Goal: Task Accomplishment & Management: Use online tool/utility

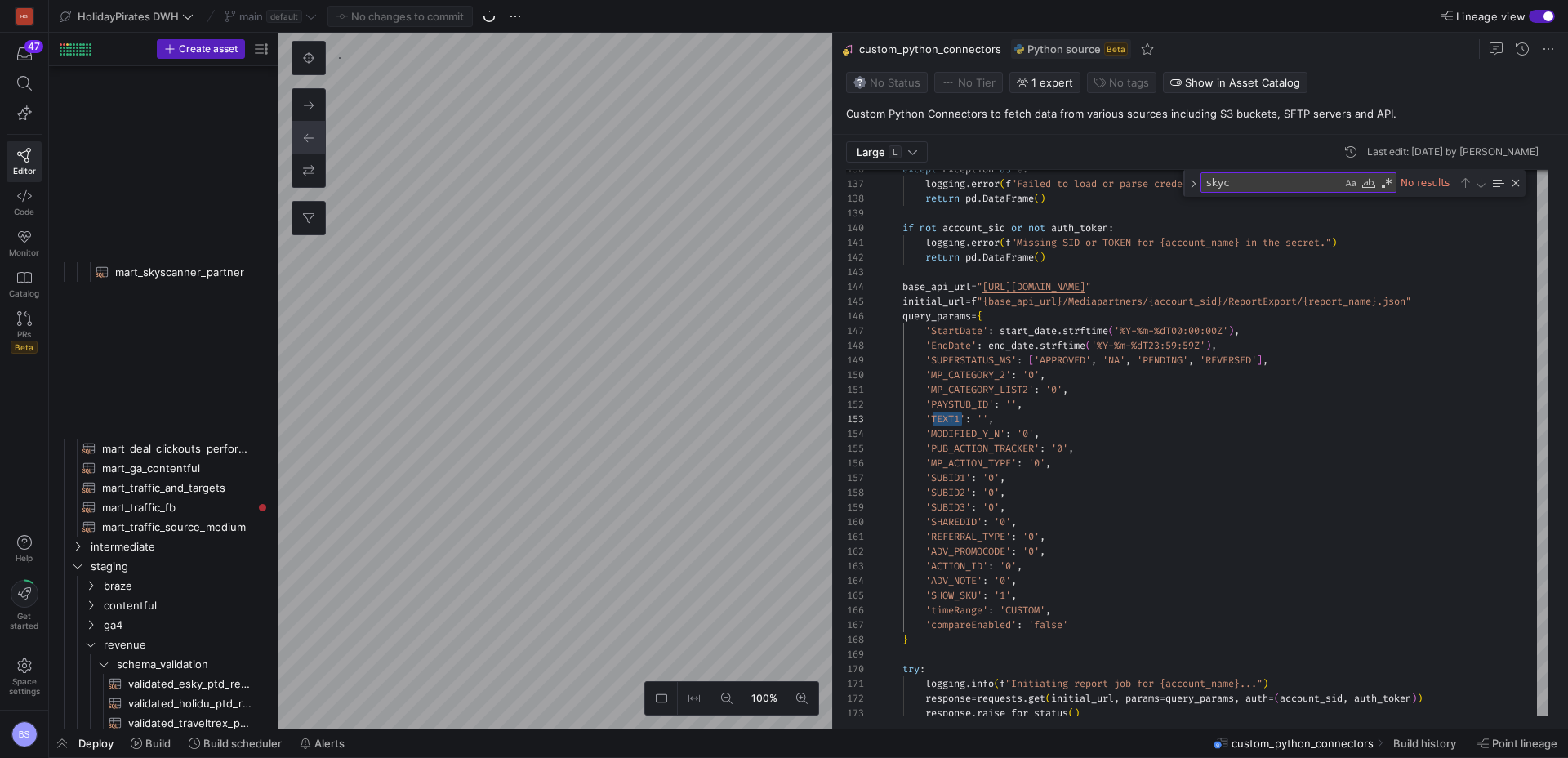
scroll to position [30, 82]
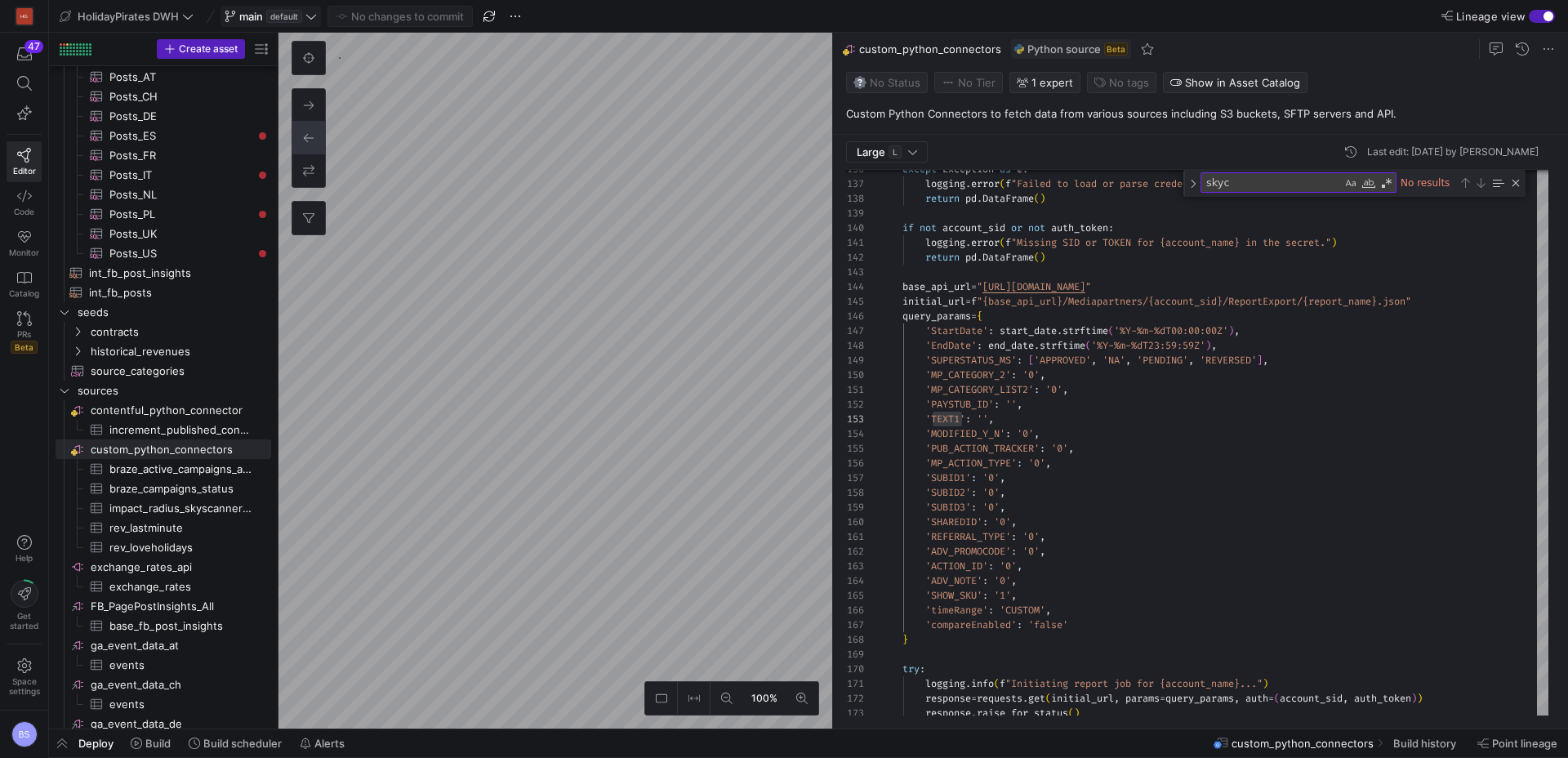
click at [307, 22] on span "main default" at bounding box center [271, 16] width 93 height 13
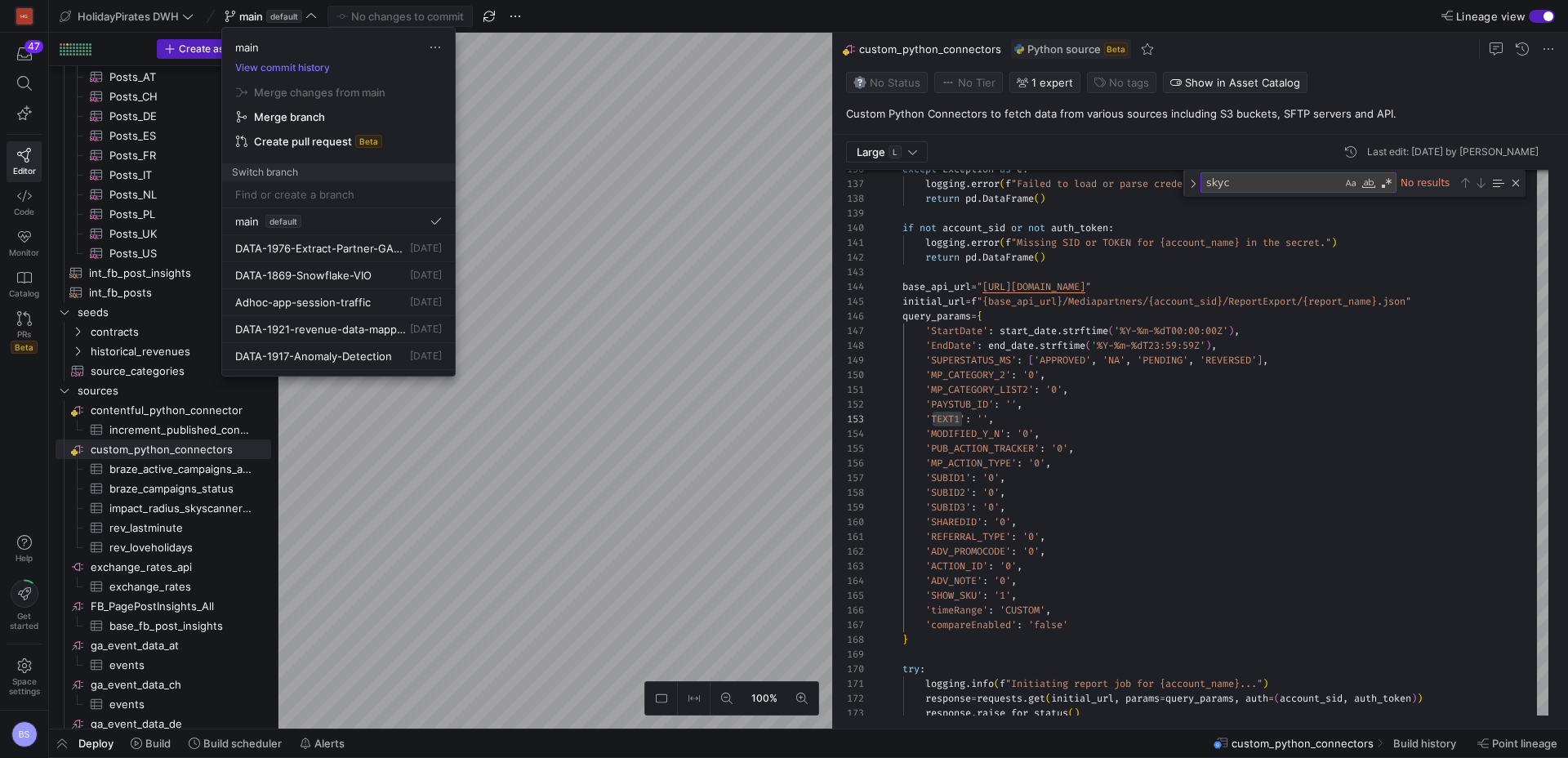
click at [394, 489] on div at bounding box center [784, 379] width 1568 height 758
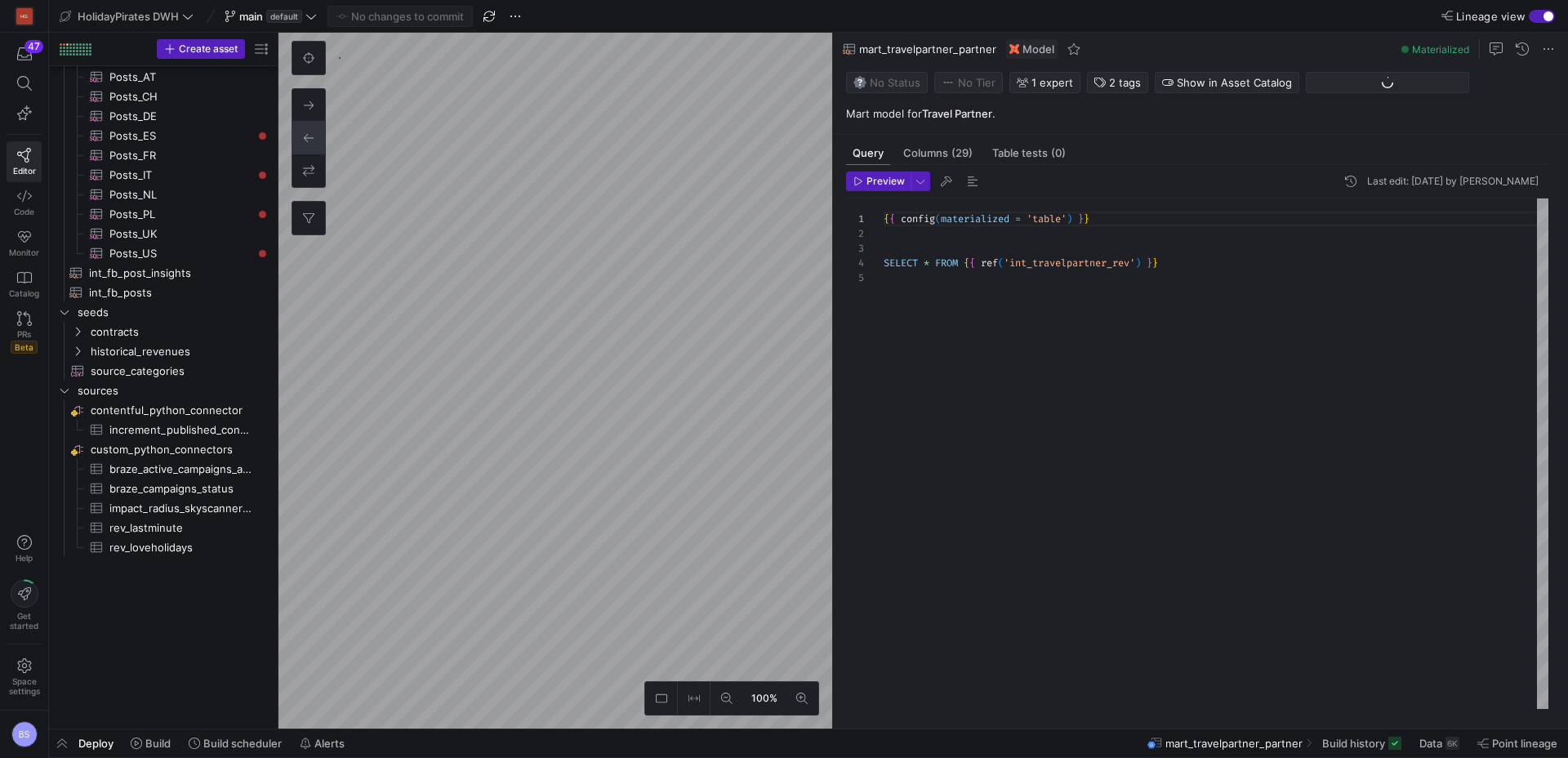
scroll to position [59, 0]
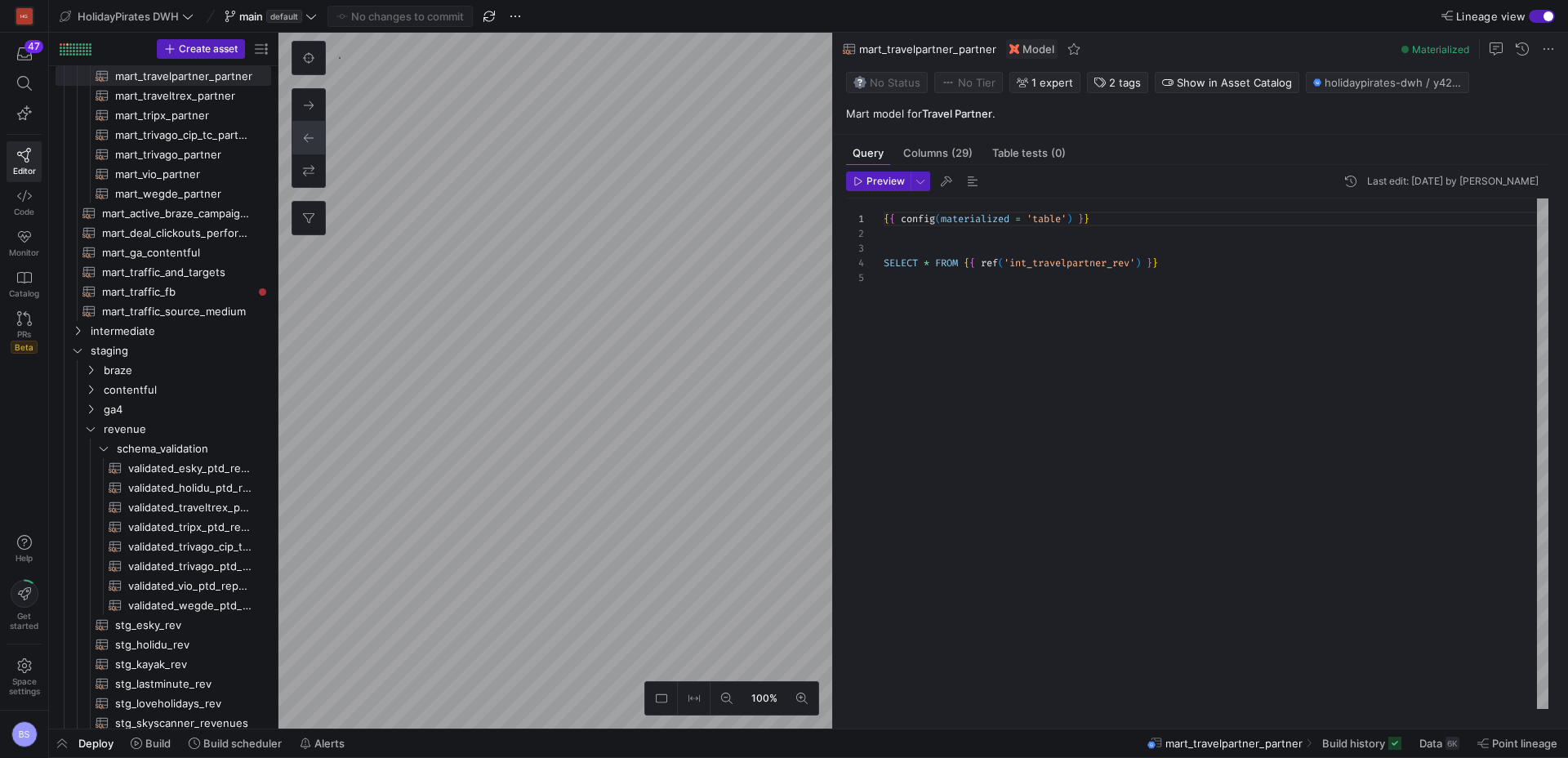
scroll to position [147, 0]
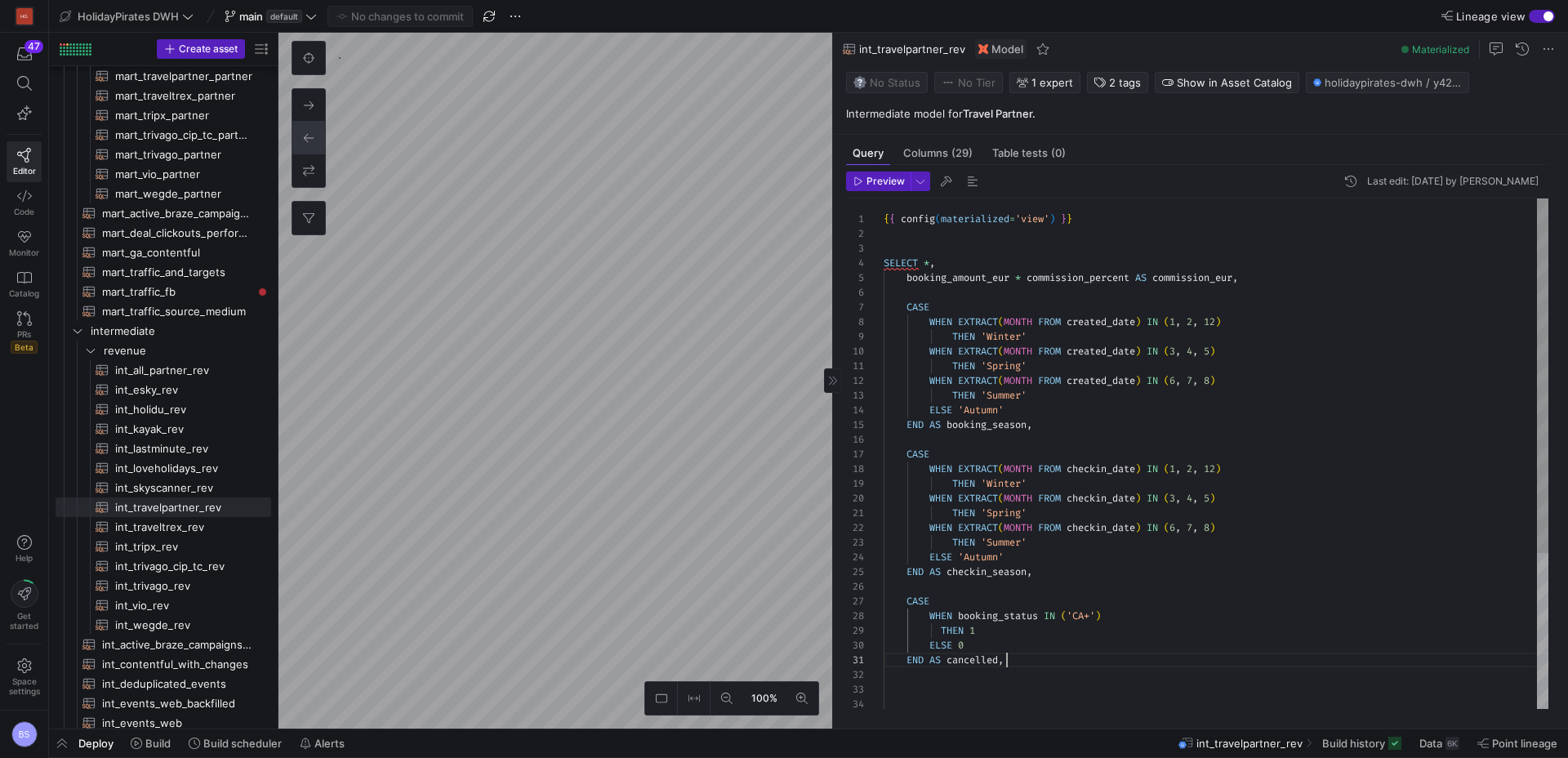
click at [1028, 660] on div "{ { config ( materialized = 'view' ) } } SELECT * , booking_amount_eur * commis…" at bounding box center [1216, 565] width 665 height 733
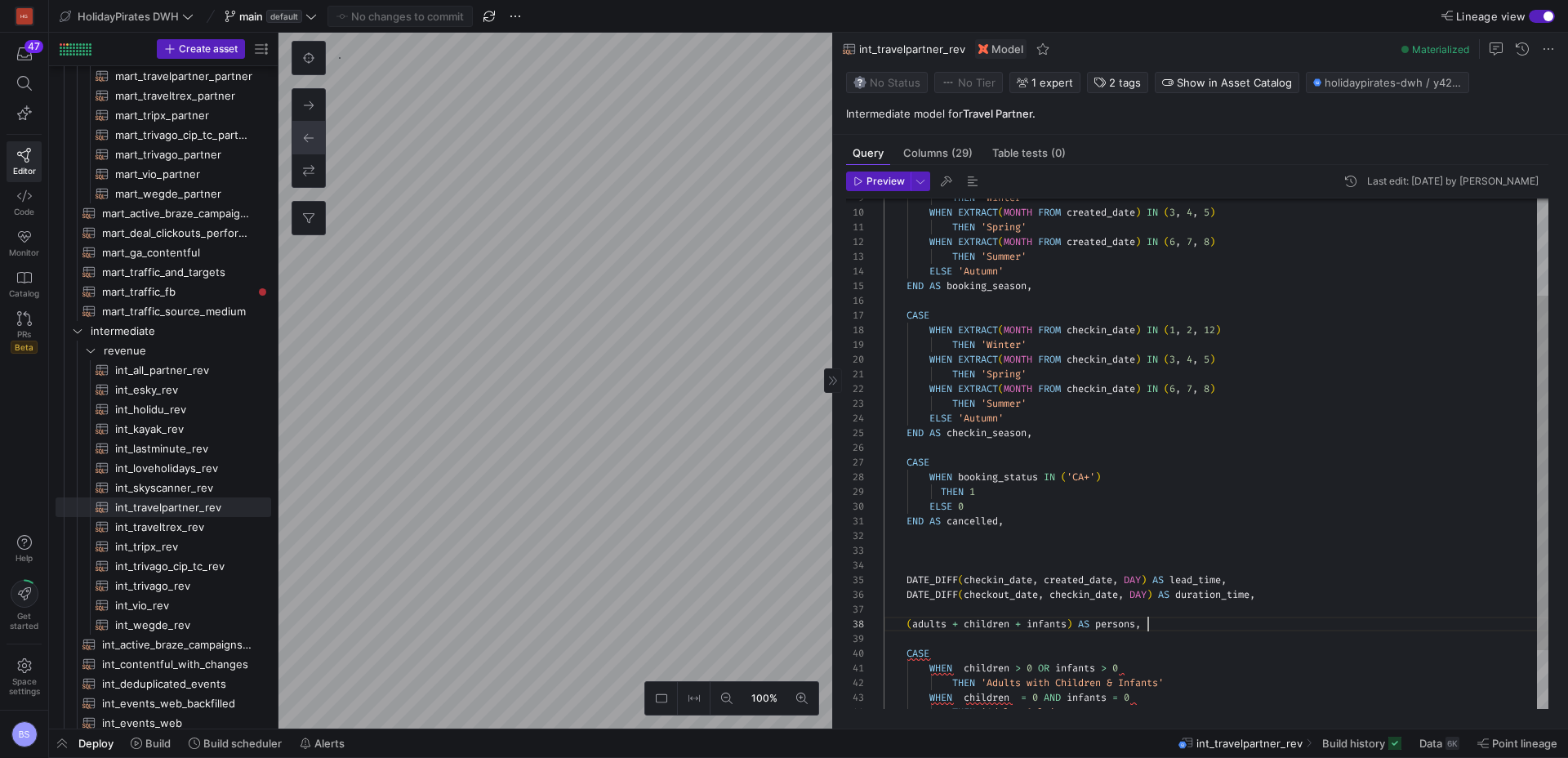
scroll to position [103, 265]
click at [1155, 624] on div "THEN 'Winter' WHEN EXTRACT ( MONTH FROM created_date ) IN ( 3 , 4 , 5 ) THEN 'S…" at bounding box center [1216, 426] width 665 height 733
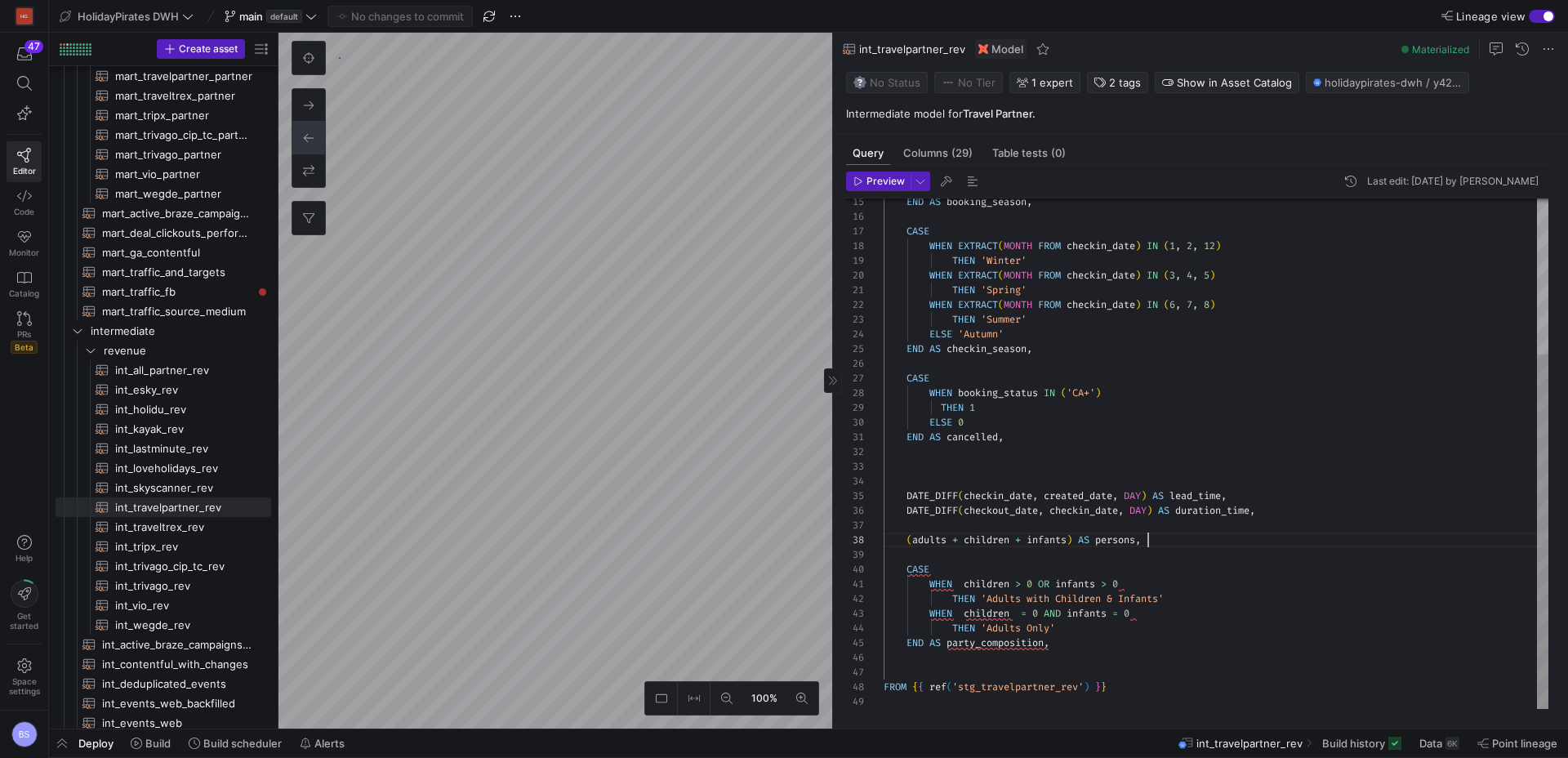
click at [1097, 654] on div "END AS booking_season , CASE WHEN EXTRACT ( MONTH FROM checkin_date ) IN ( 1 , …" at bounding box center [1216, 342] width 665 height 733
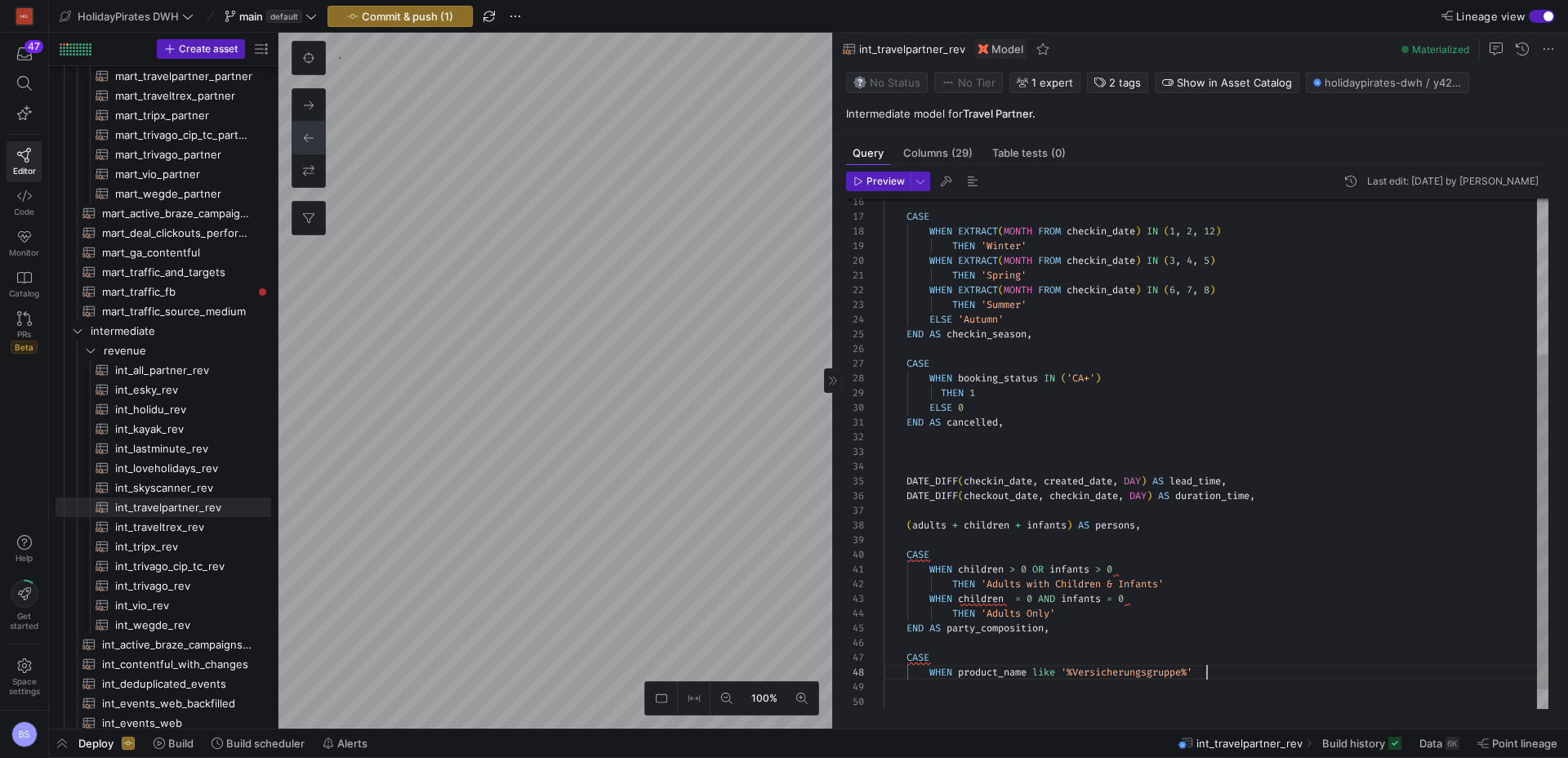
scroll to position [103, 323]
click at [1213, 675] on div "CASE WHEN EXTRACT ( MONTH FROM checkin_date ) IN ( 1 , 2 , 12 ) THEN 'Winter' W…" at bounding box center [1216, 350] width 665 height 778
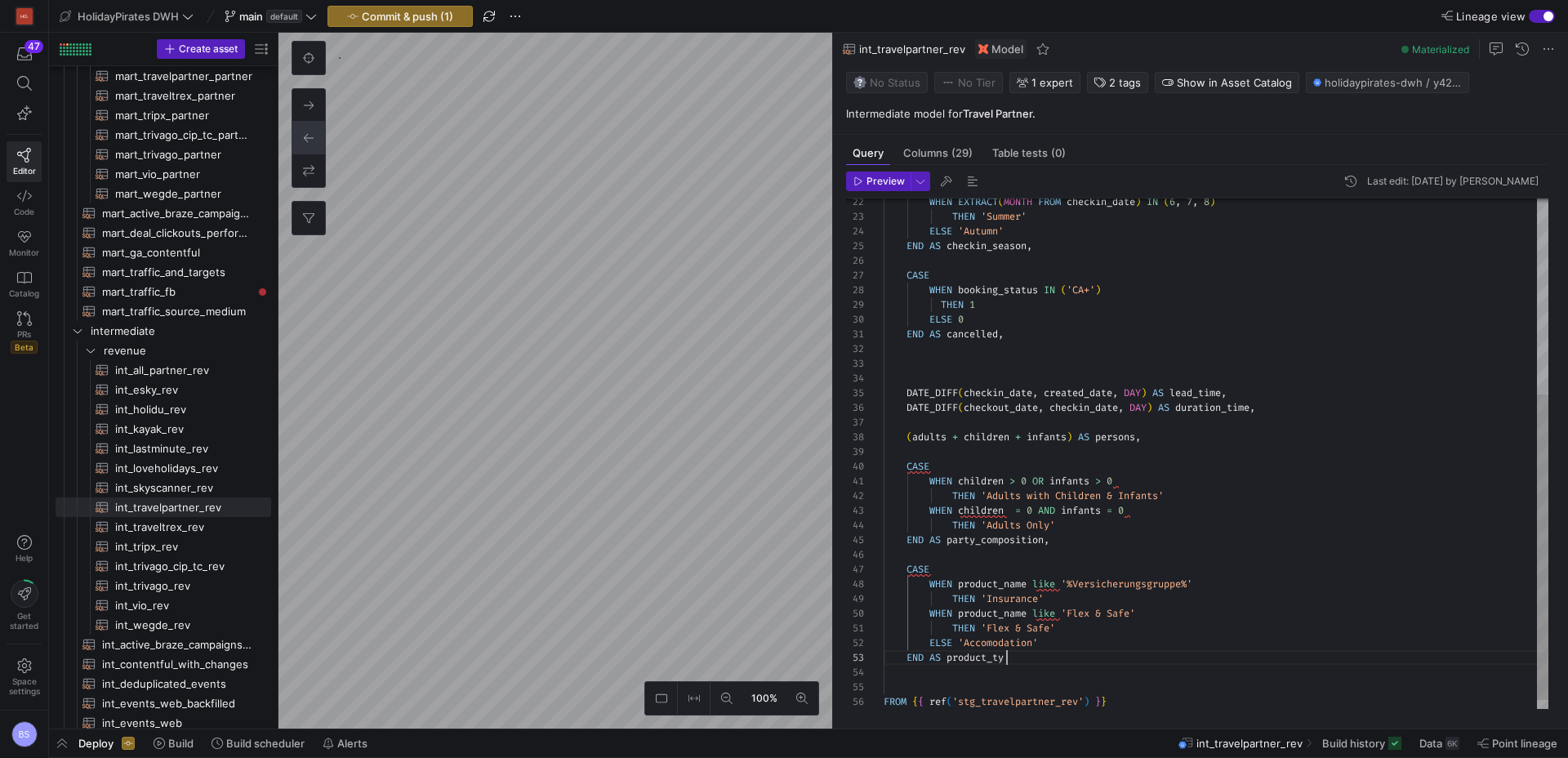
scroll to position [30, 136]
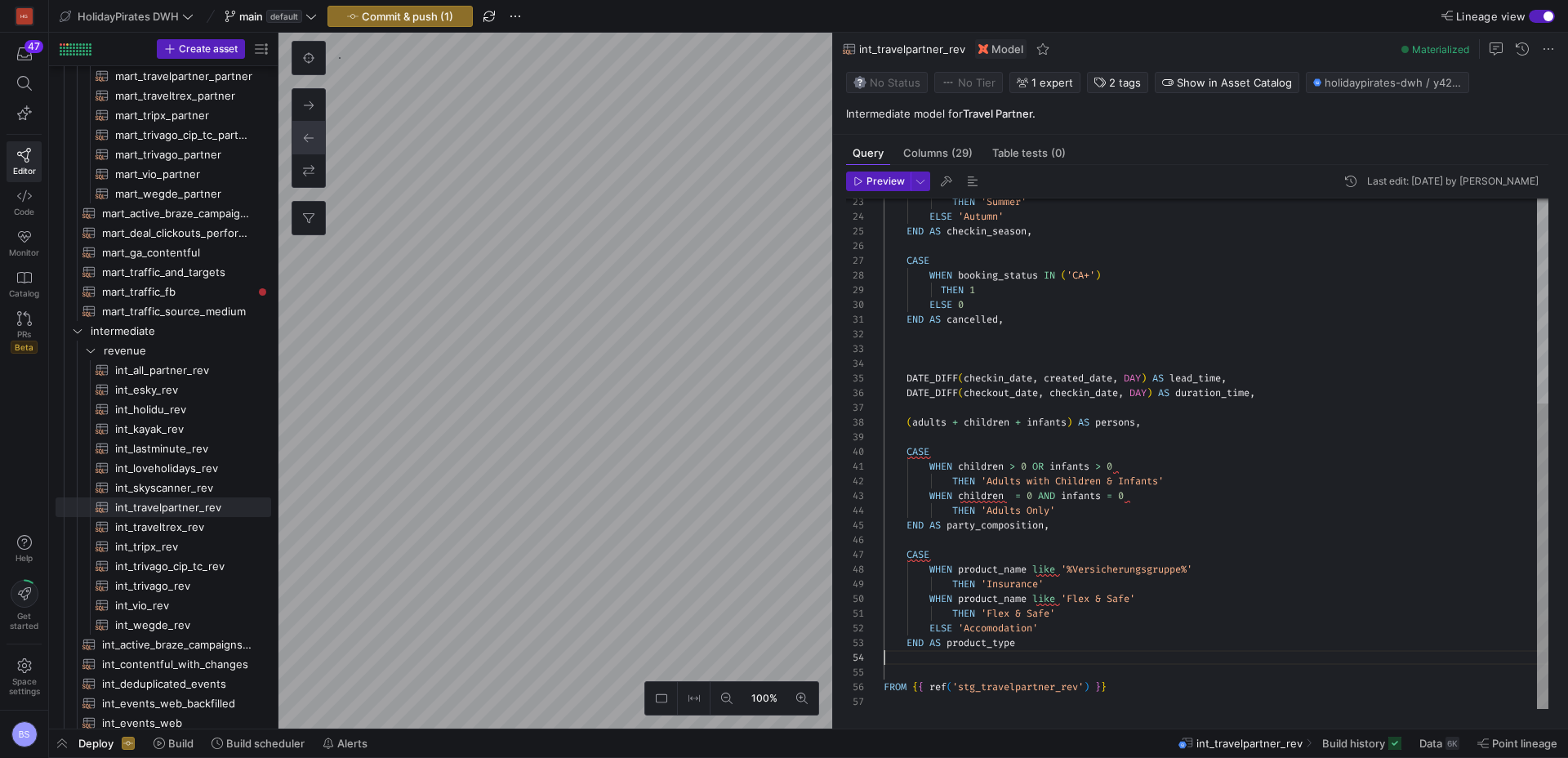
click at [953, 655] on div at bounding box center [1216, 657] width 665 height 14
type textarea "THEN 'Flex & Safe' ELSE 'Accomodation' END AS product_type FROM {{ ref('stg_tra…"
click at [890, 181] on span "Preview" at bounding box center [885, 181] width 38 height 11
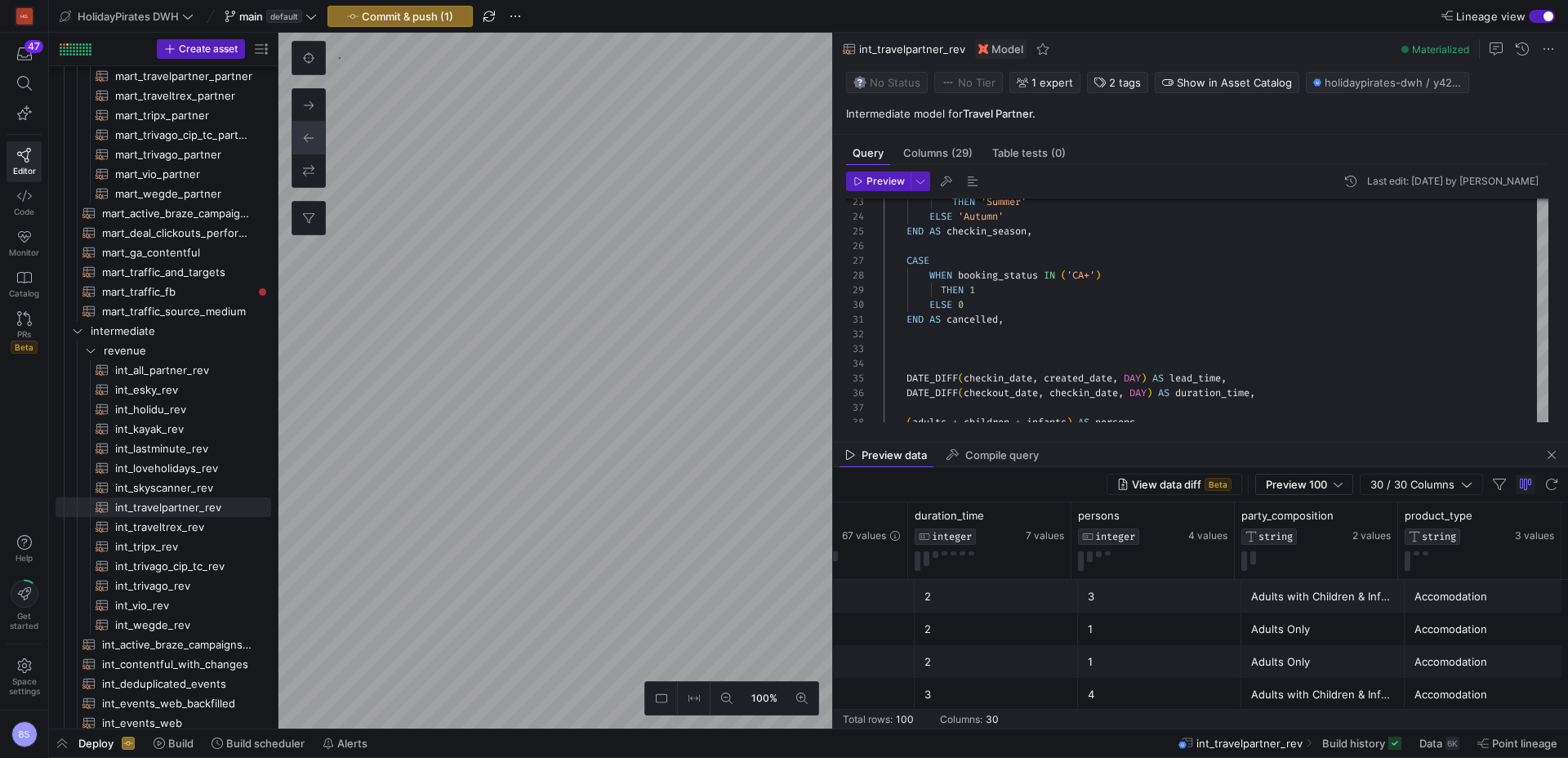
scroll to position [0, 3880]
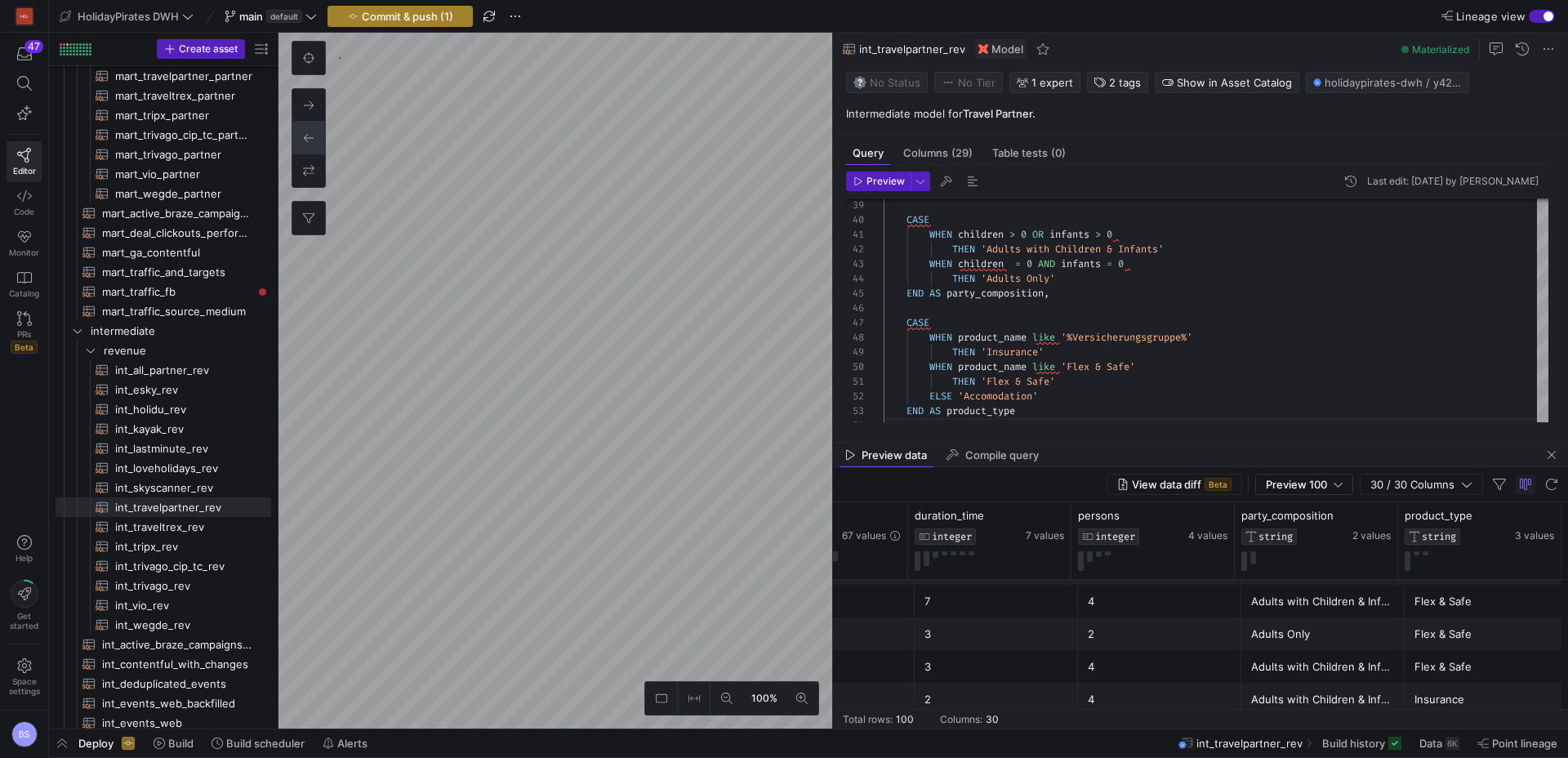
click at [408, 17] on span "Commit & push (1)" at bounding box center [407, 16] width 92 height 13
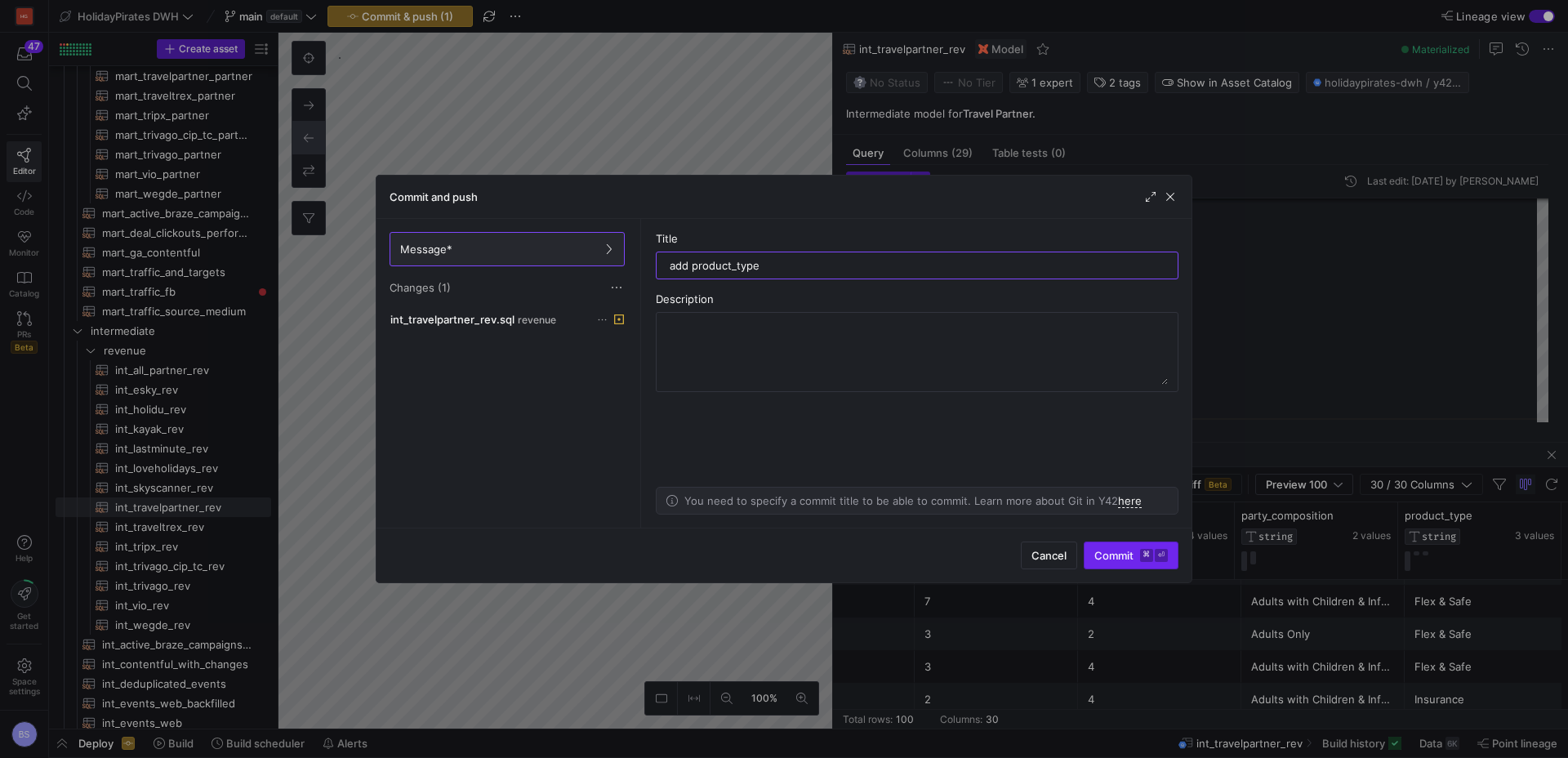
type input "add product_type"
click at [1104, 551] on span "Commit ⌘ ⏎" at bounding box center [1131, 554] width 74 height 13
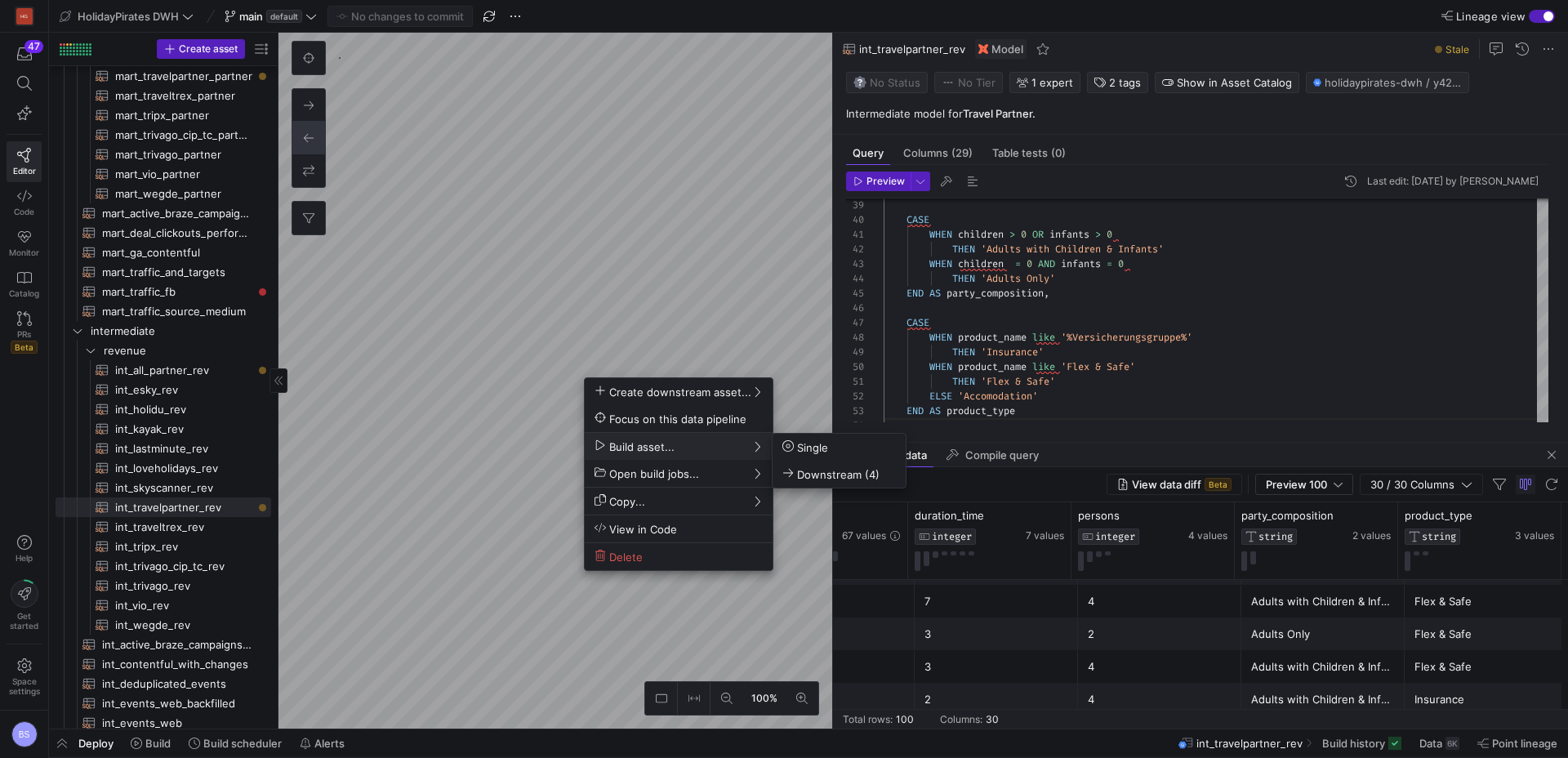
drag, startPoint x: 813, startPoint y: 465, endPoint x: 264, endPoint y: 452, distance: 549.2
click at [815, 464] on button "Downstream (4)" at bounding box center [839, 474] width 133 height 27
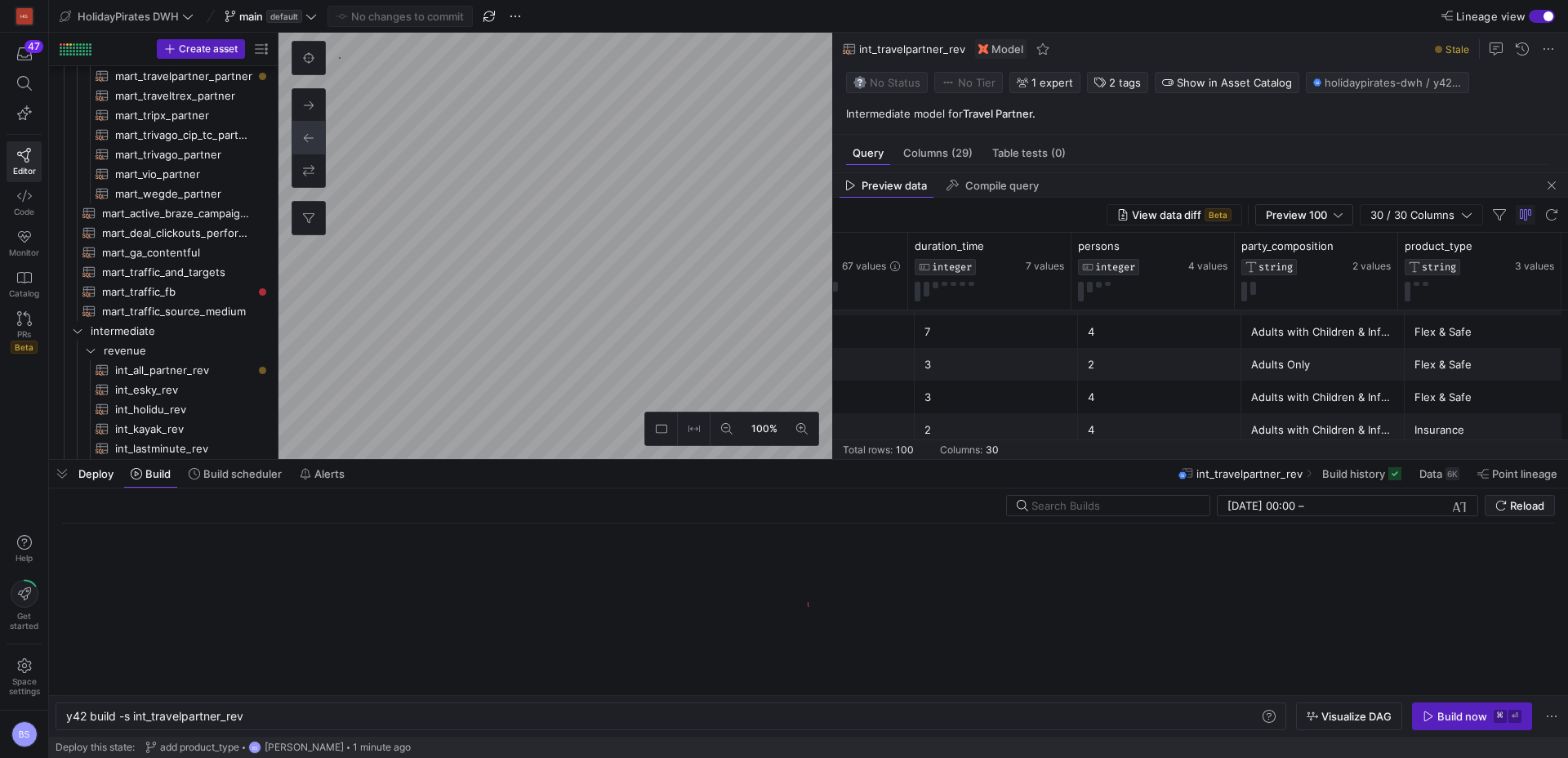
scroll to position [0, 178]
